Goal: Transaction & Acquisition: Purchase product/service

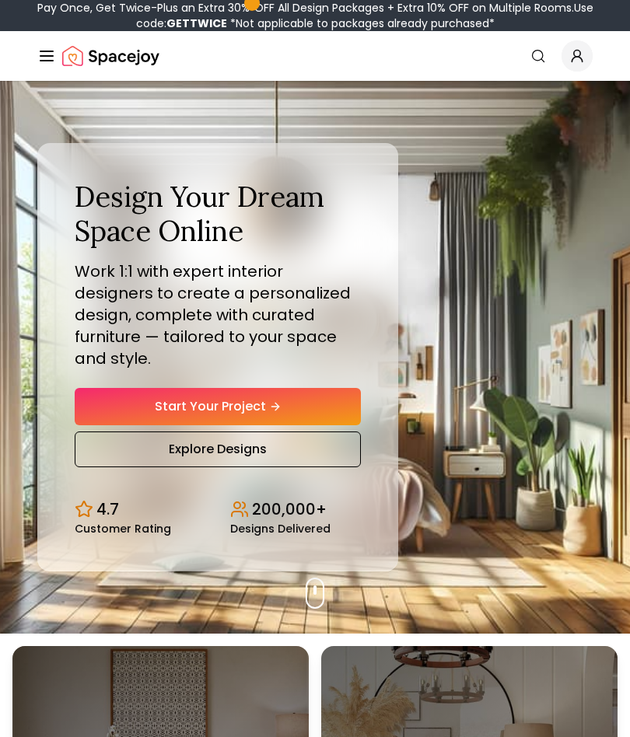
click at [571, 58] on icon "Global" at bounding box center [577, 56] width 16 height 16
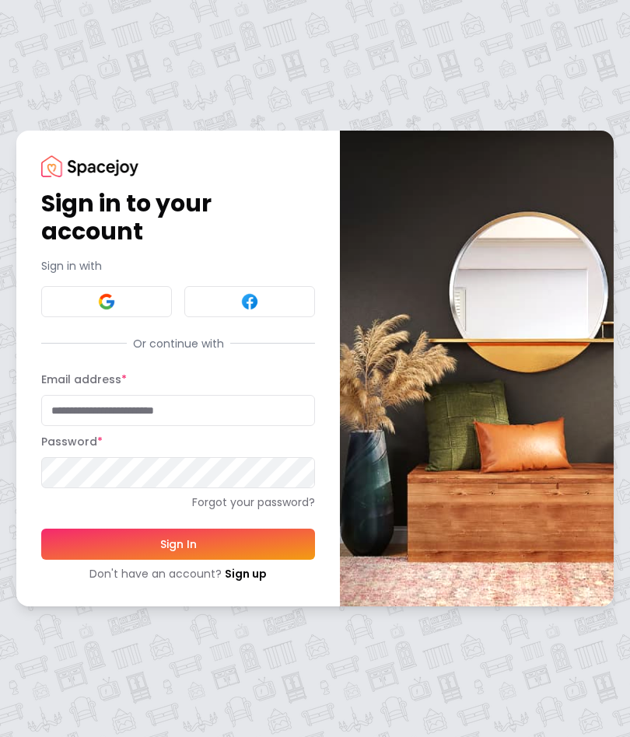
click at [202, 409] on input "Email address *" at bounding box center [178, 410] width 274 height 31
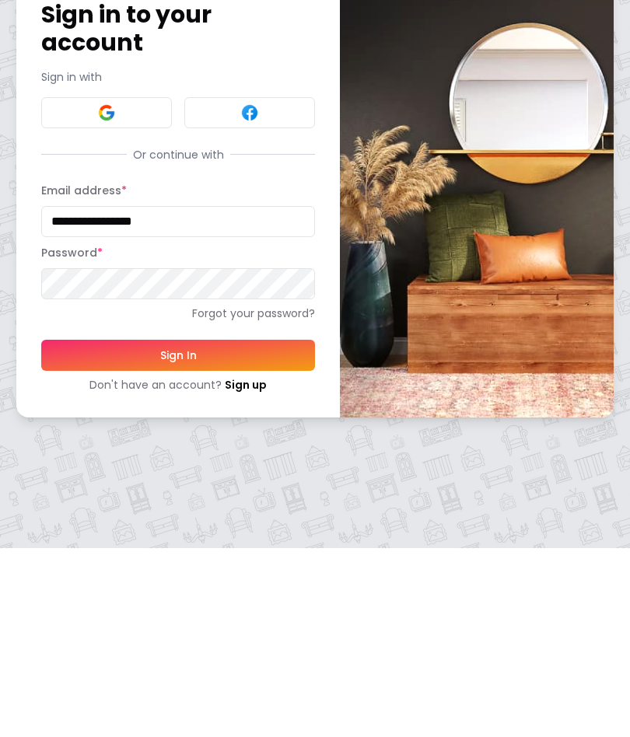
type input "**********"
click at [230, 529] on button "Sign In" at bounding box center [178, 544] width 274 height 31
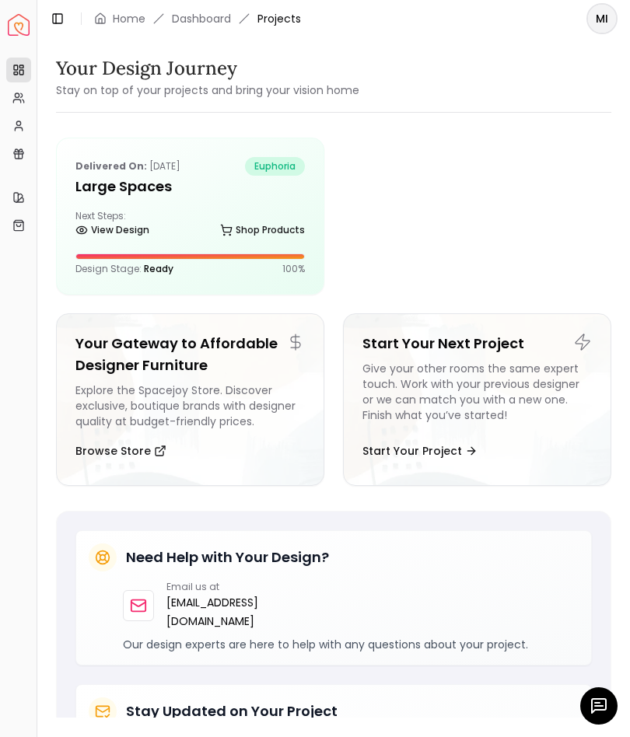
click at [277, 211] on div "Next Steps: View Design Shop Products" at bounding box center [189, 225] width 229 height 31
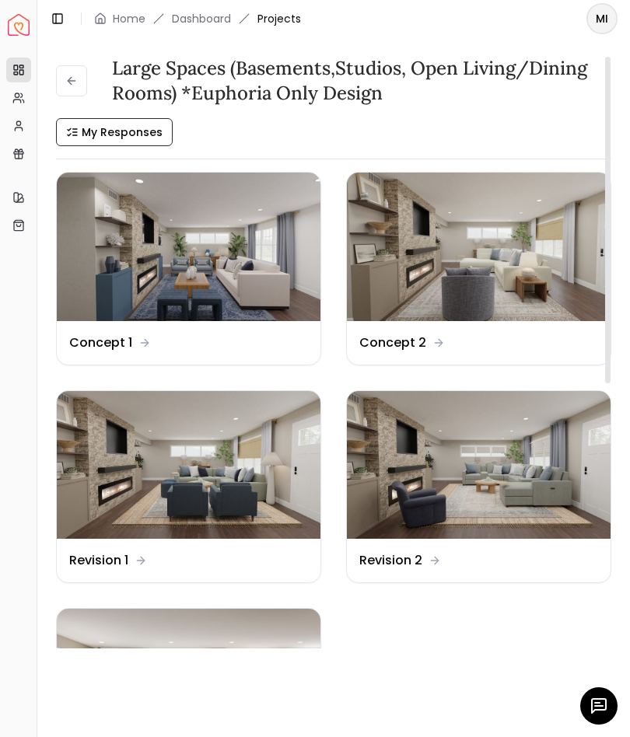
click at [234, 257] on img at bounding box center [189, 247] width 264 height 148
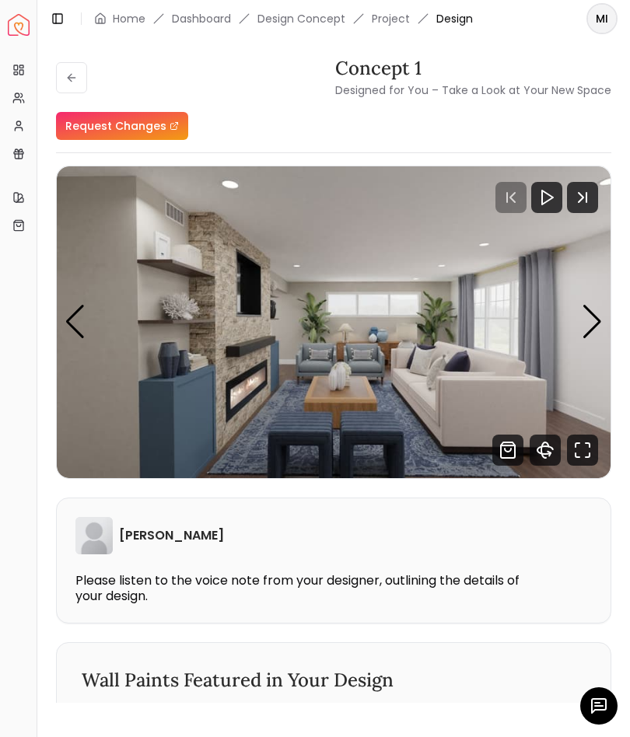
click at [590, 321] on div "Next slide" at bounding box center [591, 322] width 21 height 34
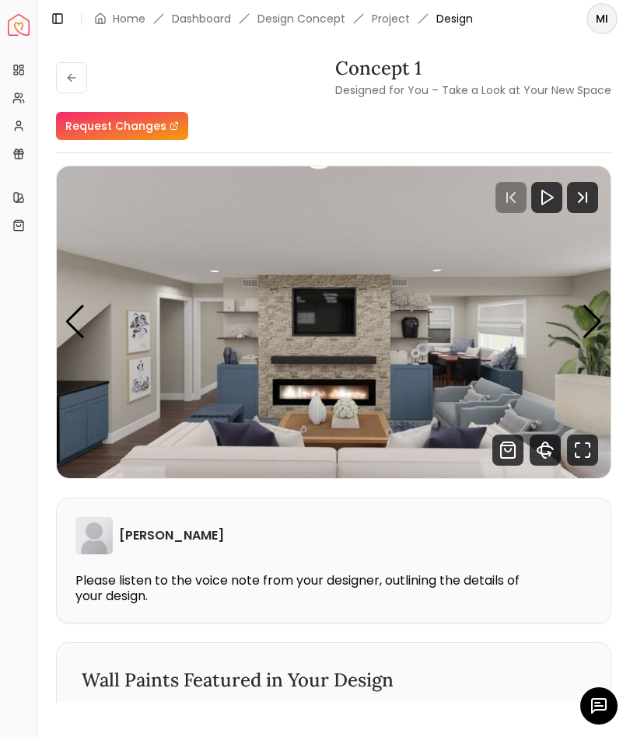
click at [572, 319] on img "2 / 4" at bounding box center [333, 322] width 553 height 312
click at [574, 316] on img "2 / 4" at bounding box center [333, 322] width 553 height 312
click at [593, 314] on div "Next slide" at bounding box center [591, 322] width 21 height 34
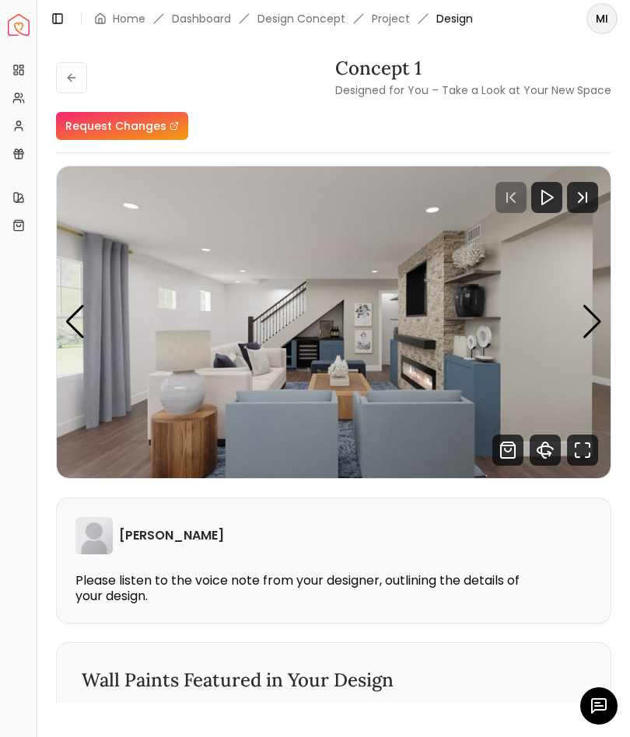
click at [576, 314] on img "3 / 4" at bounding box center [333, 322] width 553 height 312
click at [583, 317] on div "Next slide" at bounding box center [591, 322] width 21 height 34
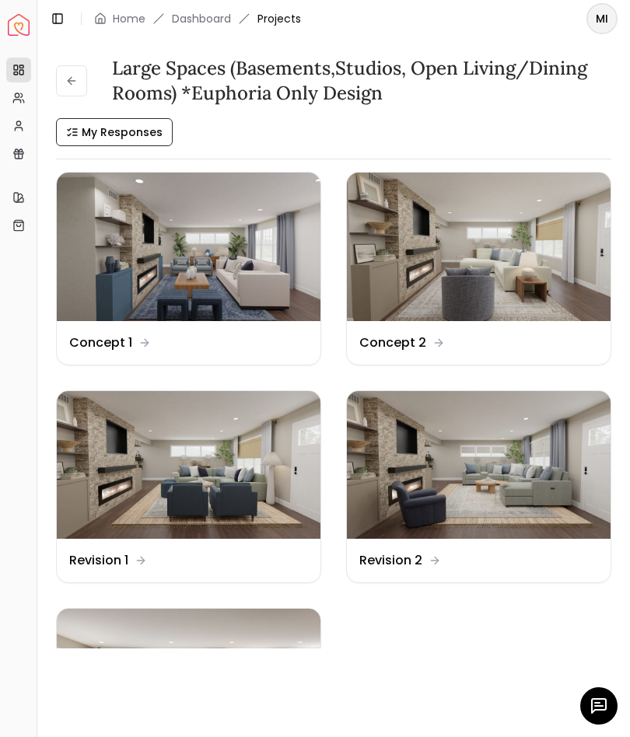
click at [528, 289] on img at bounding box center [479, 247] width 264 height 148
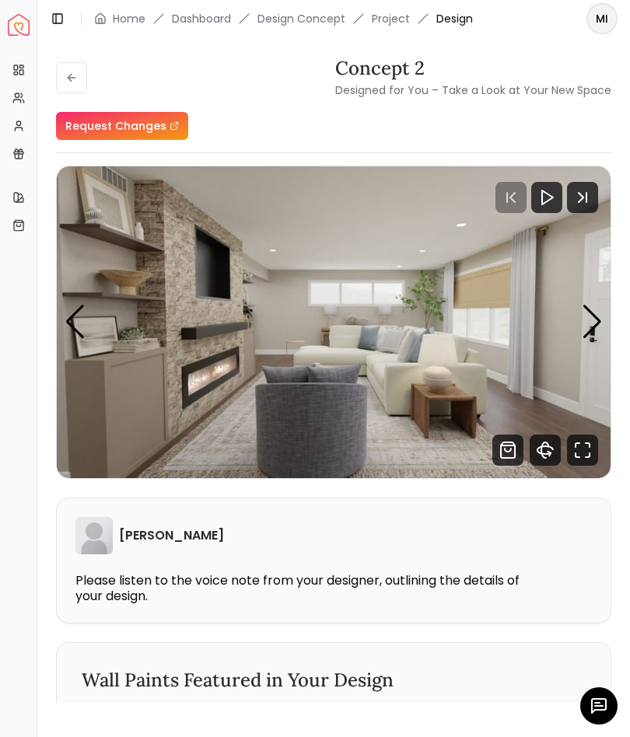
click at [588, 318] on div "Next slide" at bounding box center [591, 322] width 21 height 34
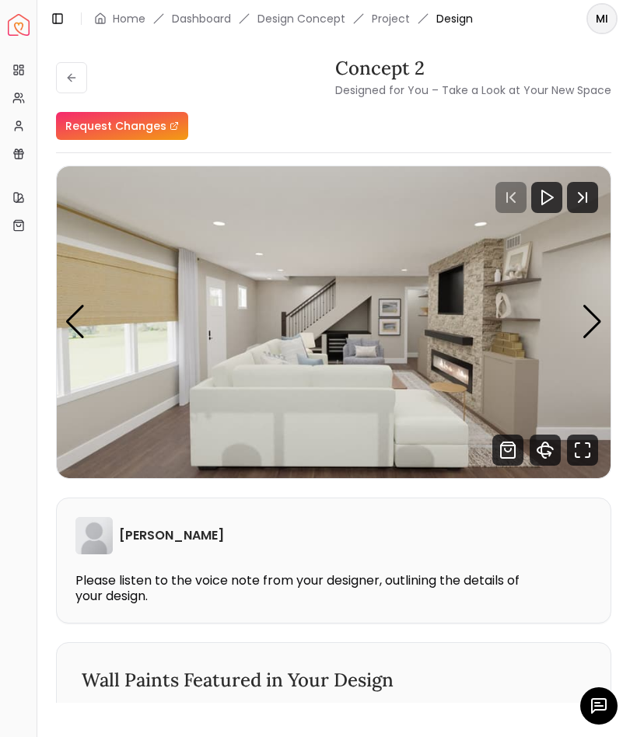
click at [578, 319] on img "2 / 4" at bounding box center [333, 322] width 553 height 312
click at [596, 321] on div "Next slide" at bounding box center [591, 322] width 21 height 34
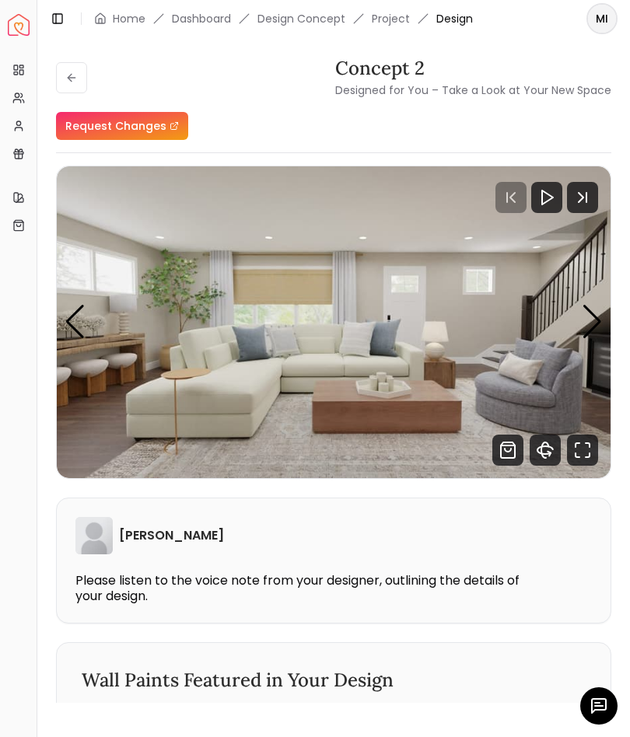
click at [586, 319] on div "Next slide" at bounding box center [591, 322] width 21 height 34
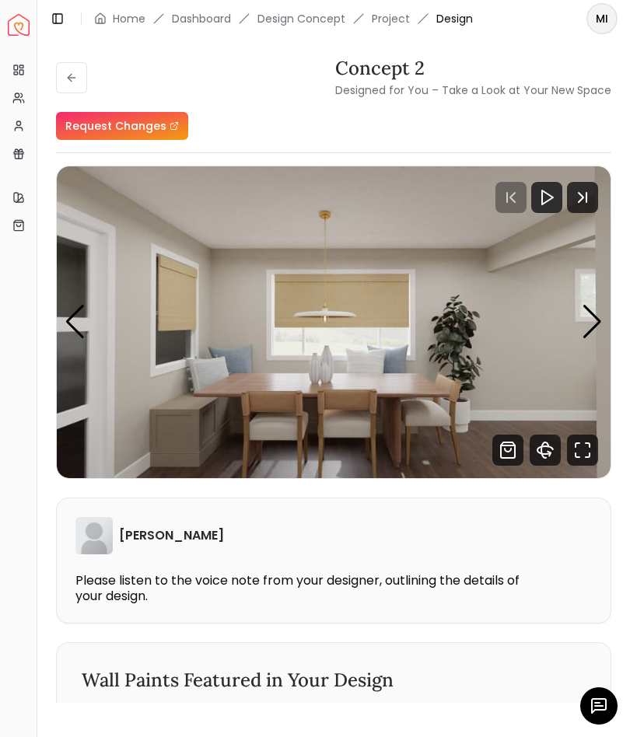
click at [588, 320] on div "Next slide" at bounding box center [591, 322] width 21 height 34
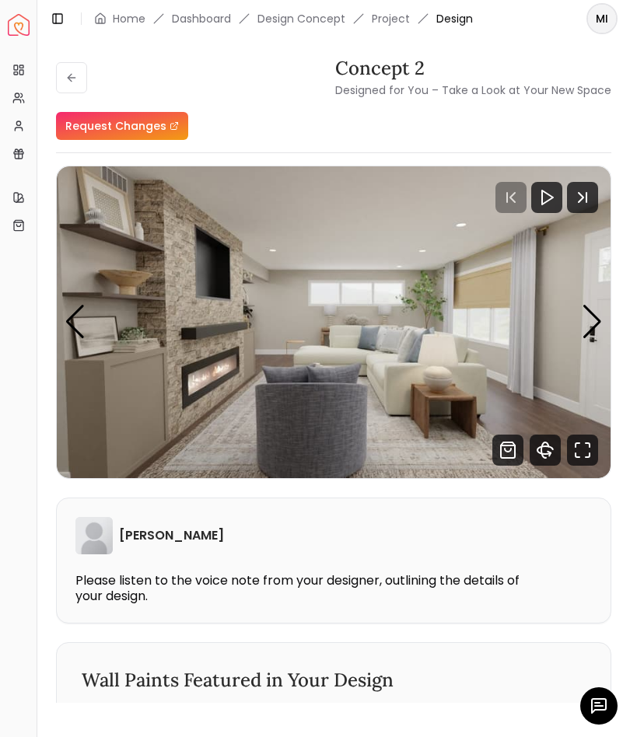
click at [584, 319] on div "Next slide" at bounding box center [591, 322] width 21 height 34
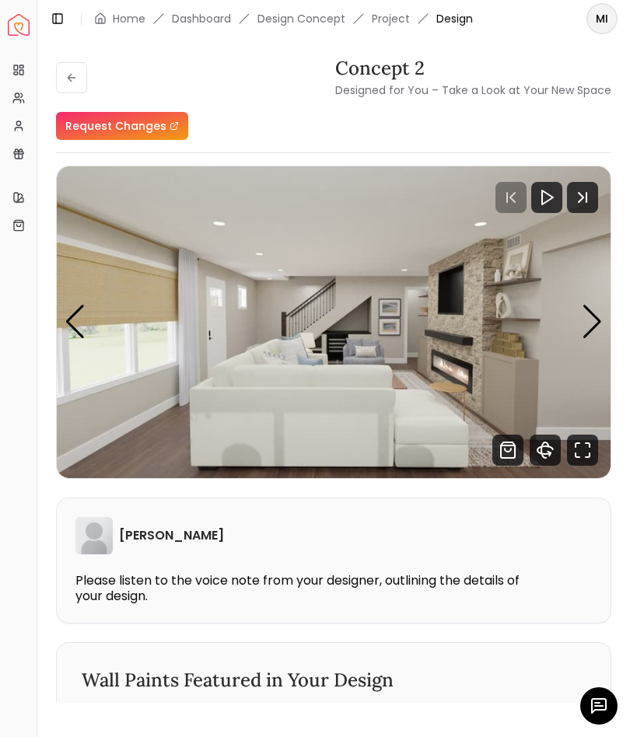
click at [584, 319] on div "Next slide" at bounding box center [591, 322] width 21 height 34
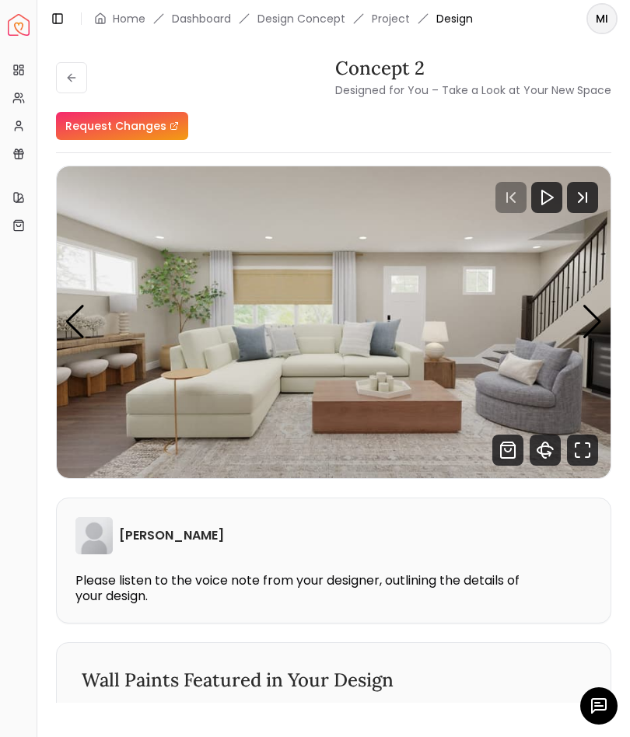
click at [587, 321] on div "Next slide" at bounding box center [591, 322] width 21 height 34
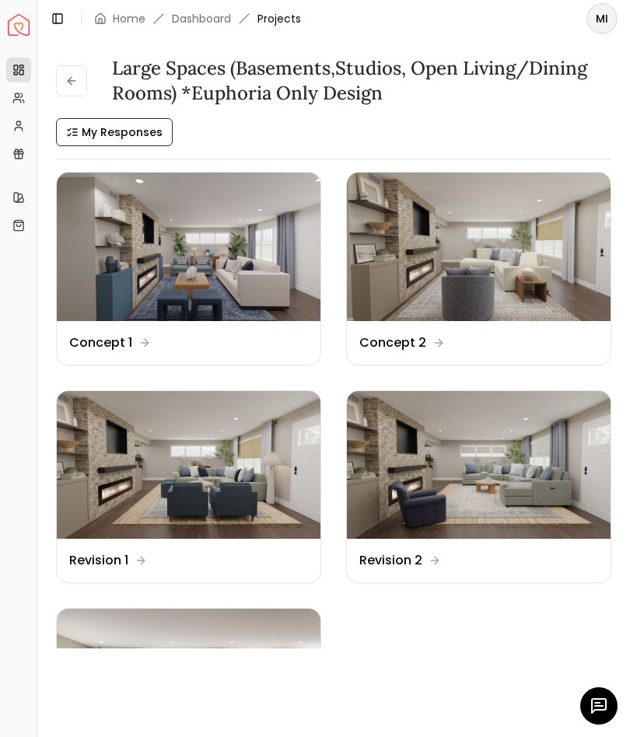
click at [543, 478] on img at bounding box center [479, 465] width 264 height 148
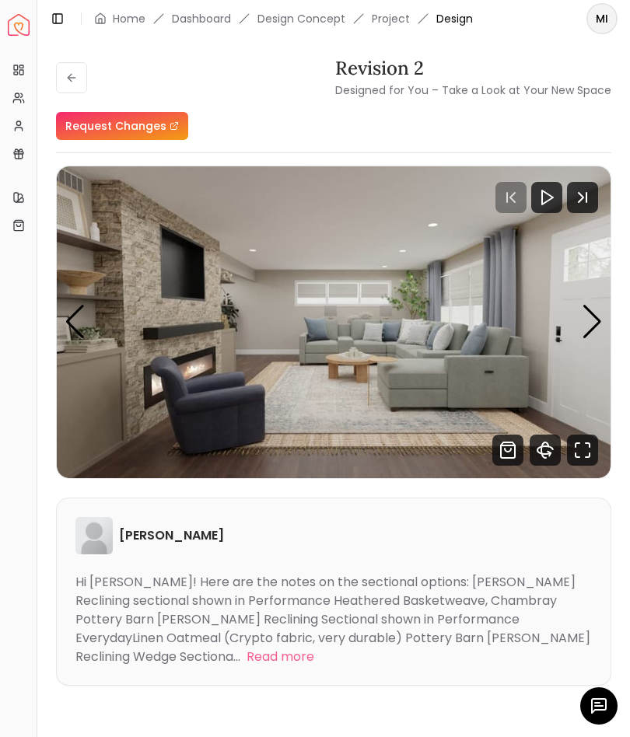
click at [587, 319] on div "Next slide" at bounding box center [591, 322] width 21 height 34
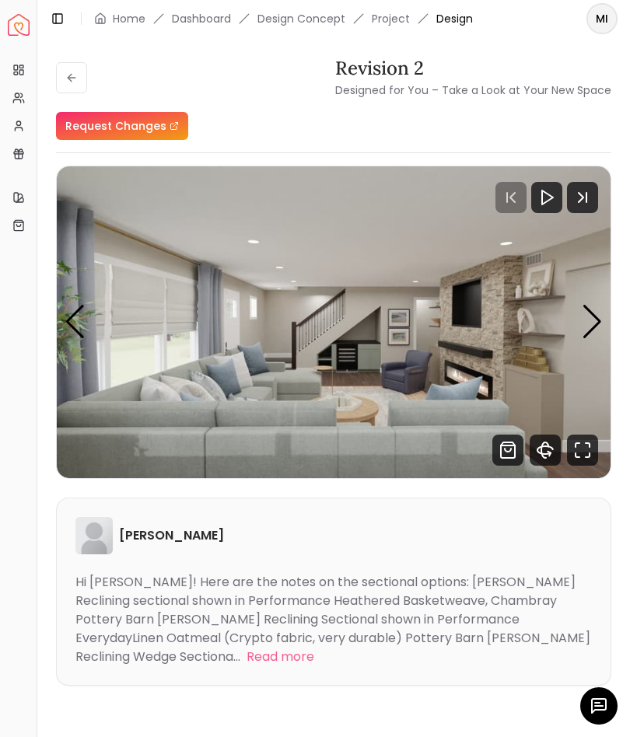
click at [580, 321] on img "2 / 11" at bounding box center [333, 322] width 553 height 312
click at [584, 323] on div "Next slide" at bounding box center [591, 322] width 21 height 34
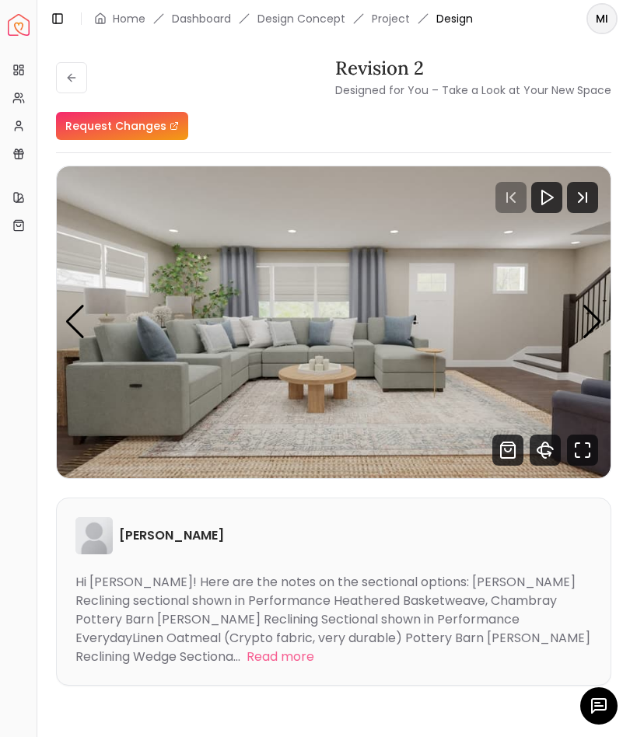
click at [588, 319] on div "Next slide" at bounding box center [591, 322] width 21 height 34
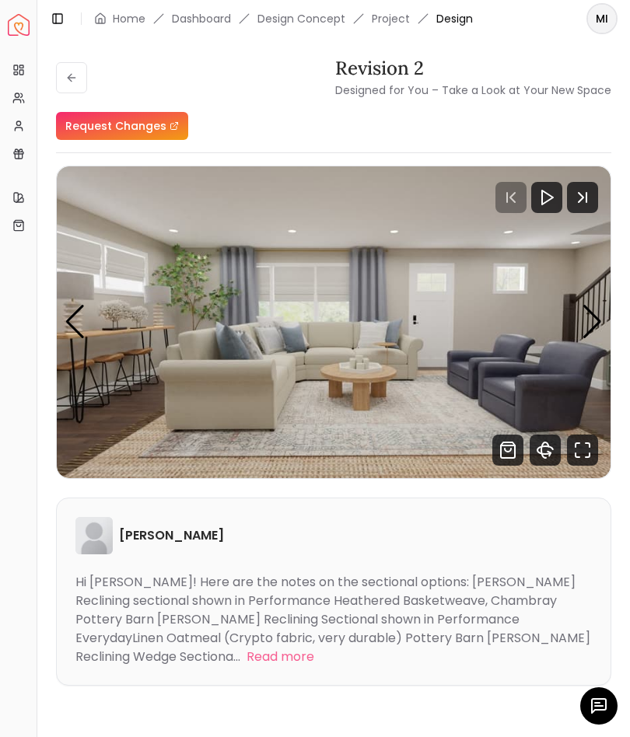
click at [590, 314] on div "Next slide" at bounding box center [591, 322] width 21 height 34
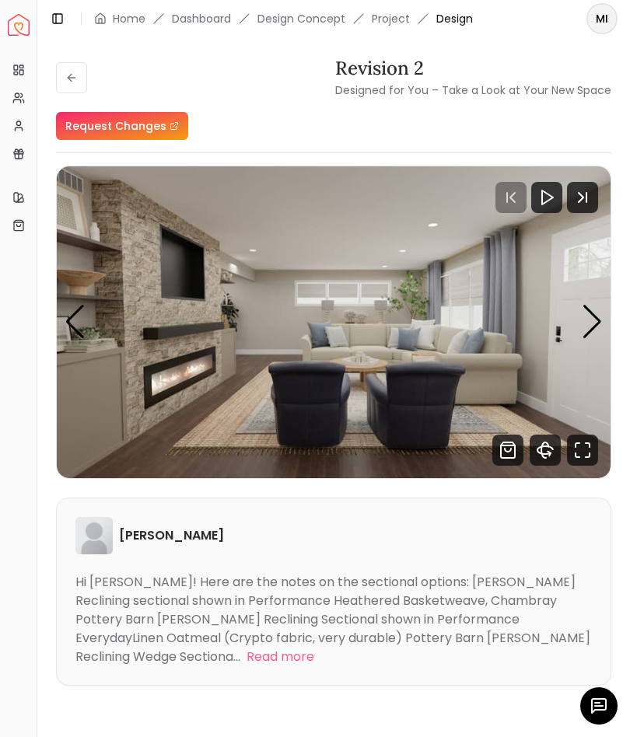
click at [590, 326] on div "Next slide" at bounding box center [591, 322] width 21 height 34
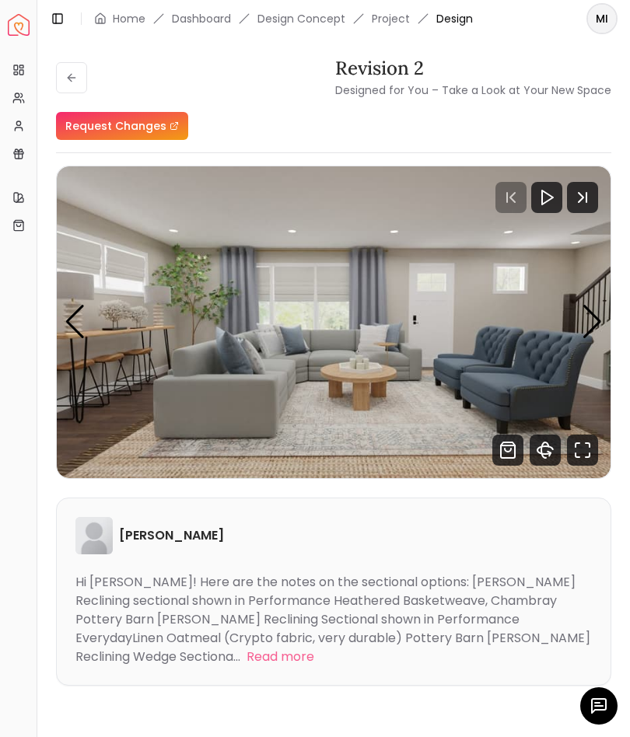
click at [595, 319] on div "Next slide" at bounding box center [591, 322] width 21 height 34
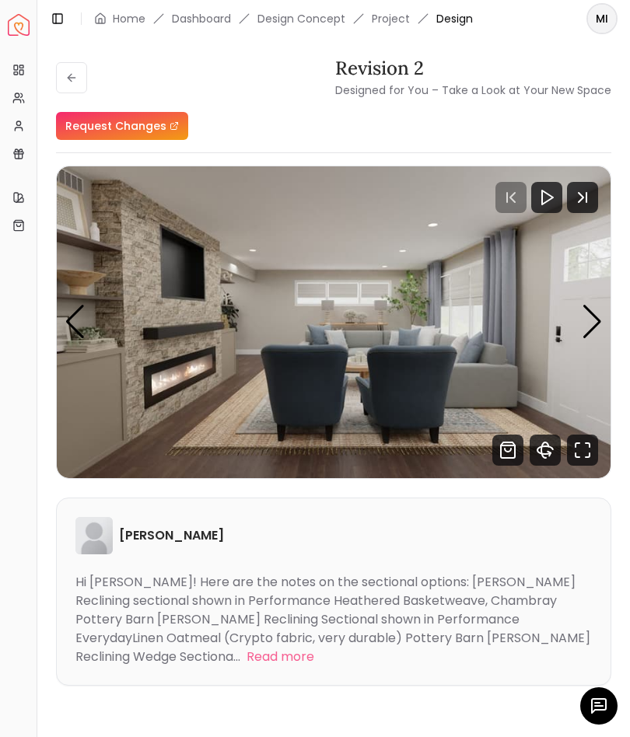
click at [591, 319] on div "Next slide" at bounding box center [591, 322] width 21 height 34
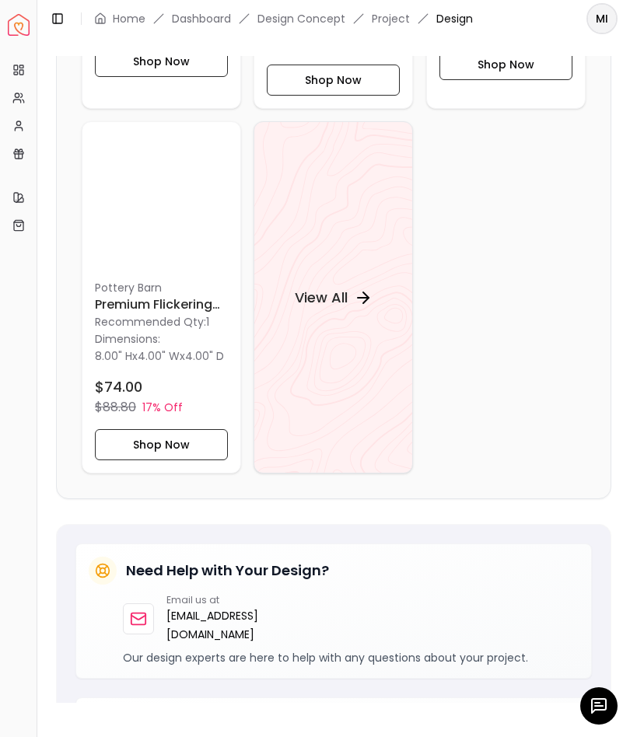
scroll to position [2005, 0]
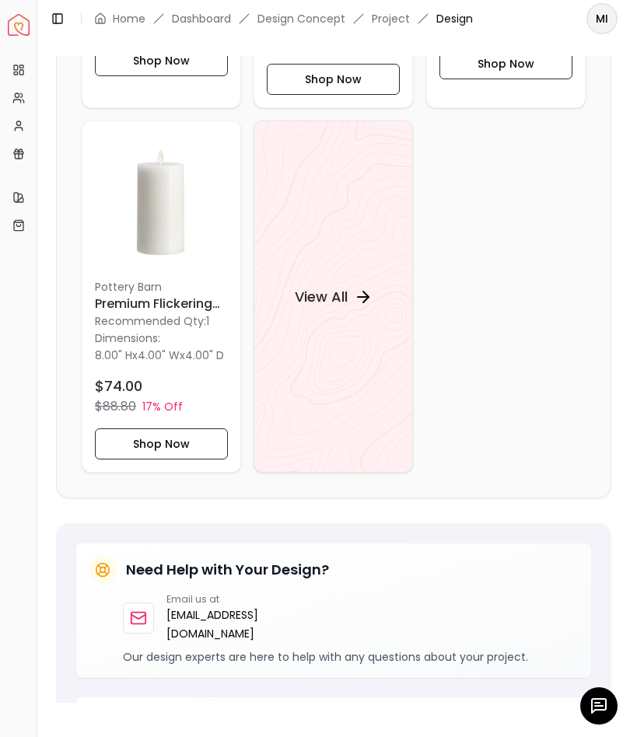
click at [351, 283] on div "View All" at bounding box center [333, 297] width 115 height 47
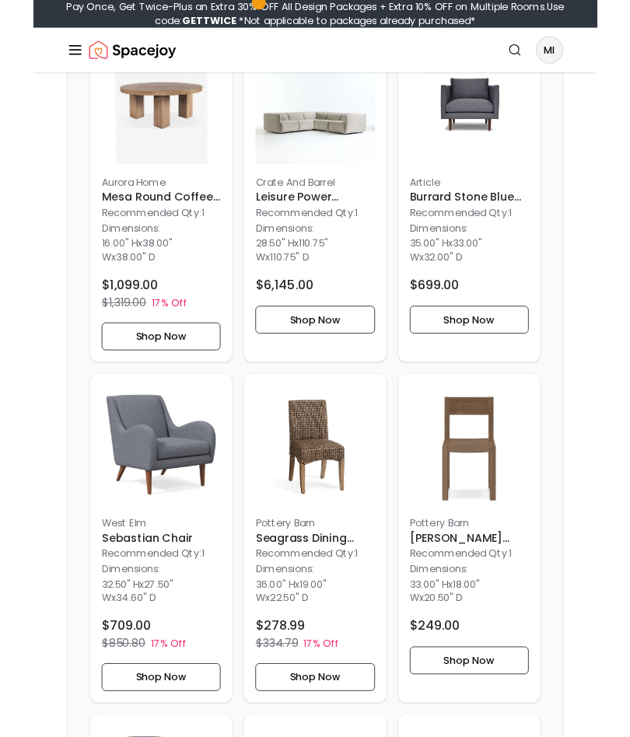
scroll to position [5502, 0]
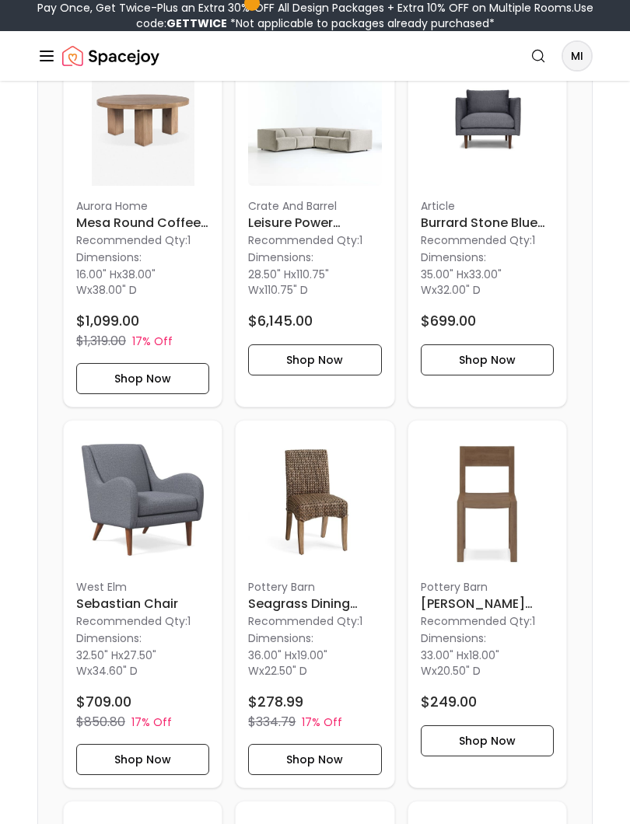
click at [491, 248] on p "Recommended Qty: 1" at bounding box center [487, 240] width 133 height 16
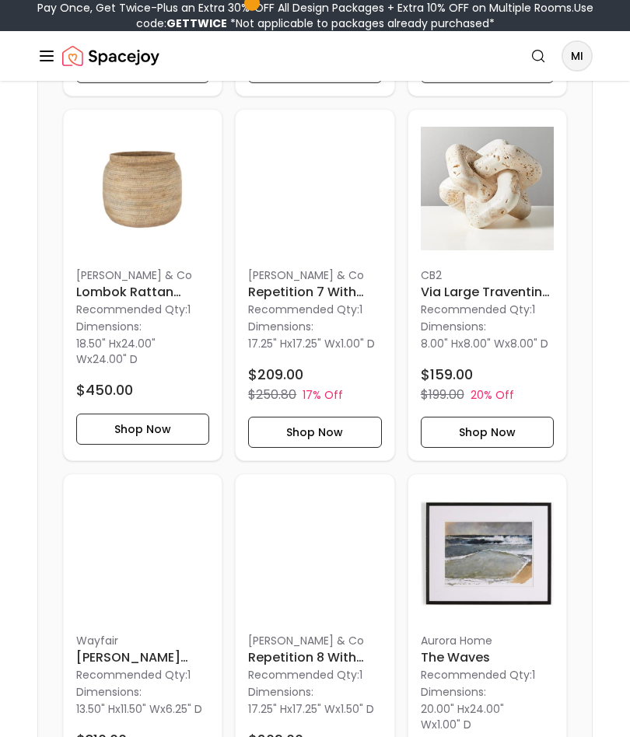
scroll to position [2915, 0]
